Goal: Browse casually

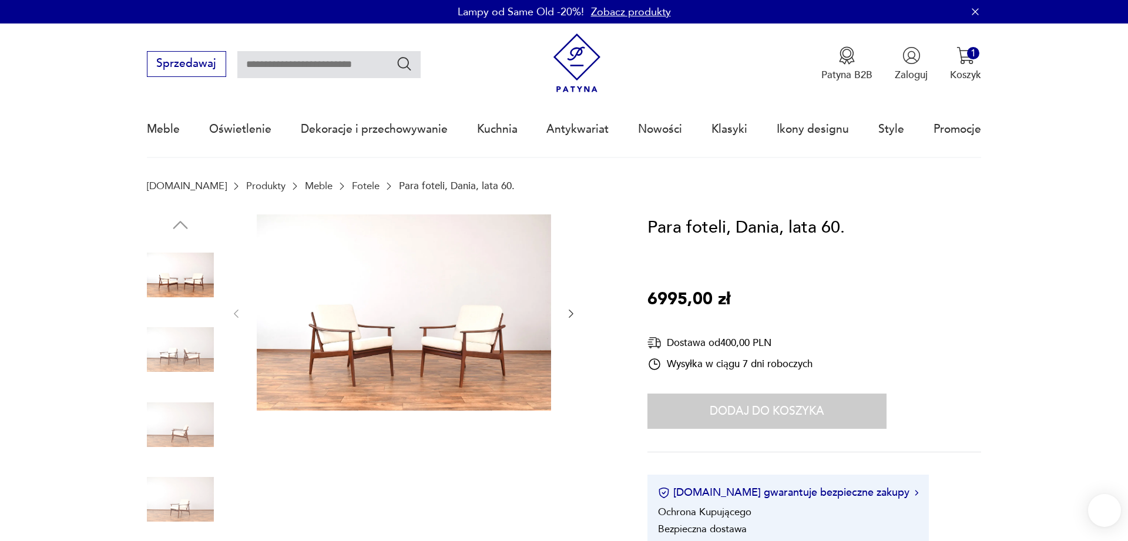
click at [185, 349] on img at bounding box center [180, 349] width 67 height 67
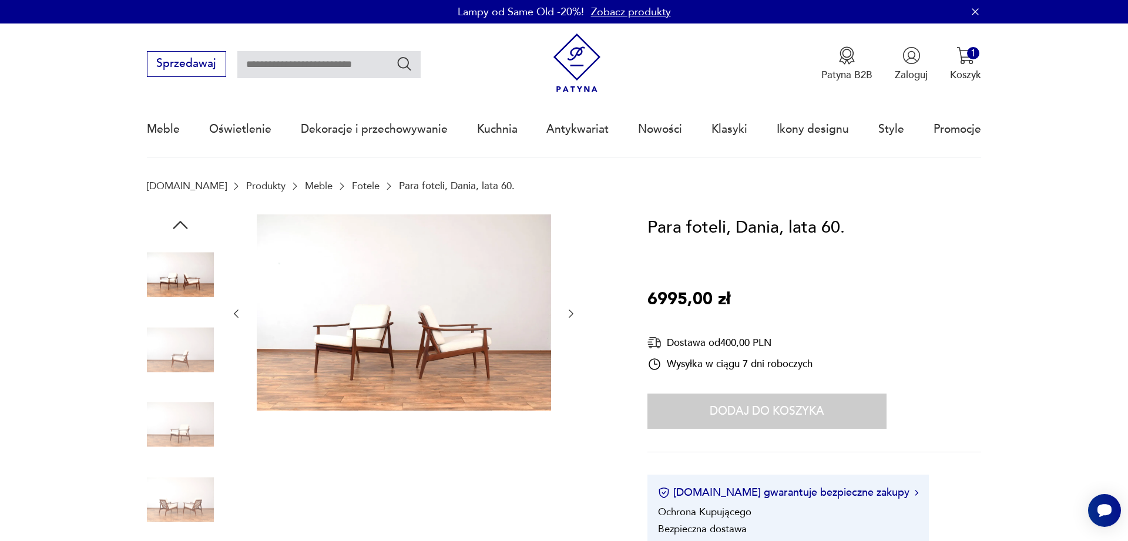
click at [180, 395] on img at bounding box center [180, 424] width 67 height 67
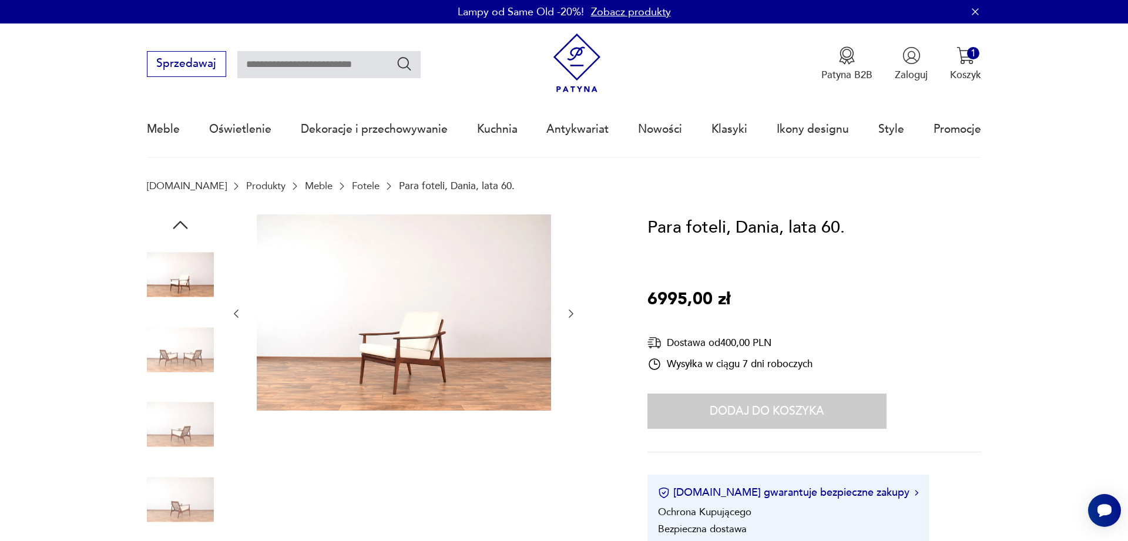
click at [178, 441] on img at bounding box center [180, 424] width 67 height 67
click at [178, 493] on img at bounding box center [180, 499] width 67 height 67
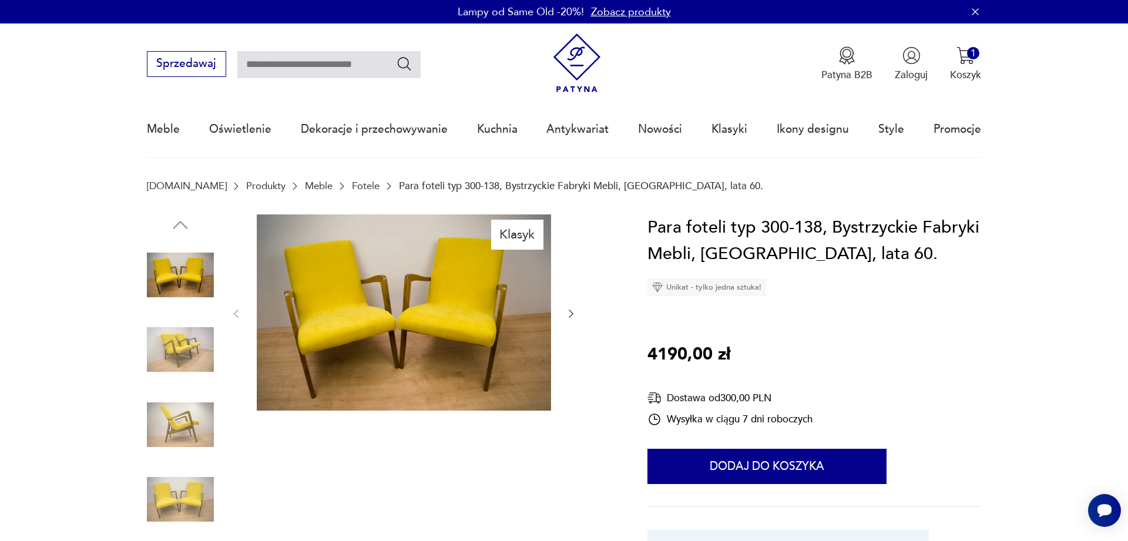
click at [180, 338] on img at bounding box center [180, 349] width 67 height 67
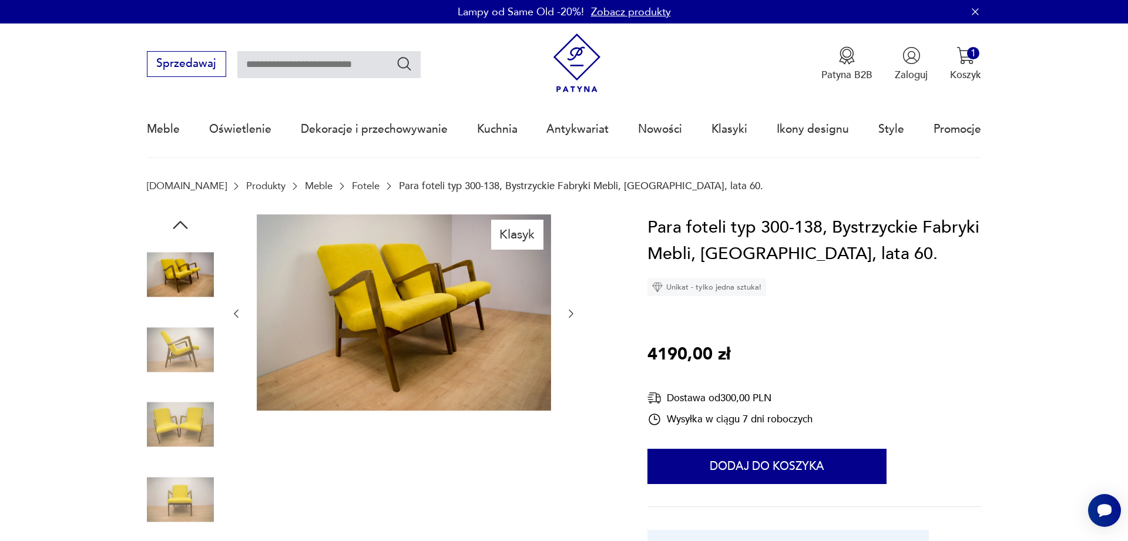
click at [184, 386] on div at bounding box center [180, 313] width 67 height 294
click at [176, 448] on img at bounding box center [180, 424] width 67 height 67
